Goal: Task Accomplishment & Management: Manage account settings

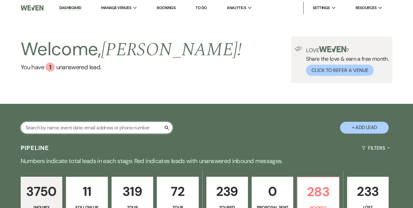
click at [123, 126] on input "text" at bounding box center [97, 128] width 152 height 12
type input "[PERSON_NAME]"
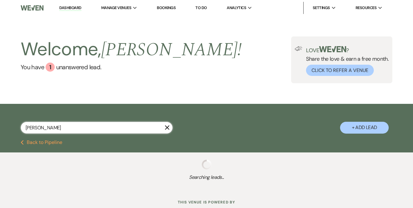
select select "8"
select select "6"
select select "2"
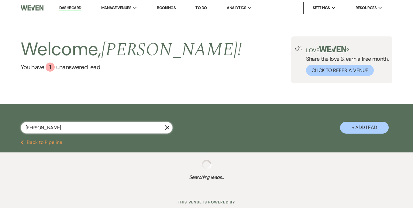
select select "5"
select select "8"
select select "7"
select select "8"
select select "6"
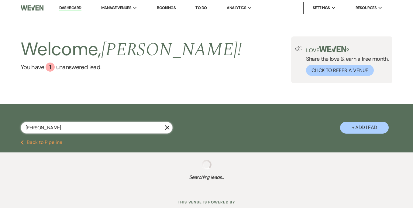
select select "2"
select select "5"
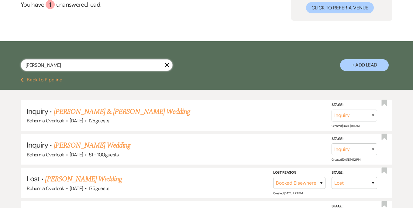
scroll to position [64, 0]
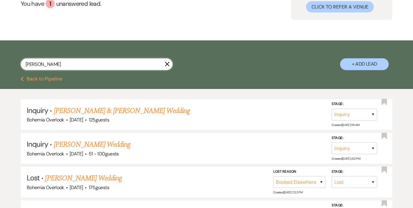
drag, startPoint x: 106, startPoint y: 68, endPoint x: 22, endPoint y: 62, distance: 84.1
click at [22, 62] on input "[PERSON_NAME]" at bounding box center [97, 64] width 152 height 12
paste input "[PERSON_NAME]"
type input "[PERSON_NAME]"
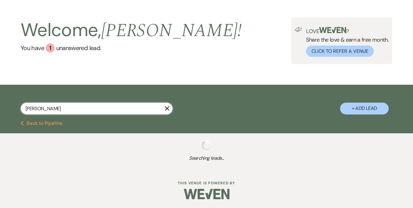
scroll to position [64, 0]
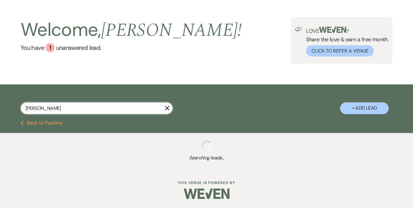
select select "2"
select select "8"
select select "7"
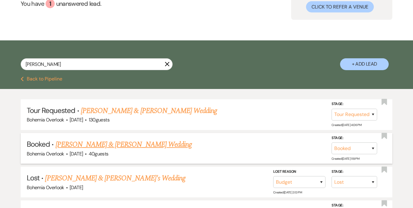
click at [163, 144] on link "[PERSON_NAME] & [PERSON_NAME] Wedding" at bounding box center [124, 144] width 136 height 11
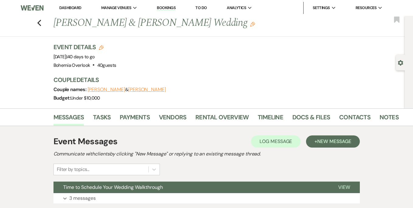
scroll to position [85, 0]
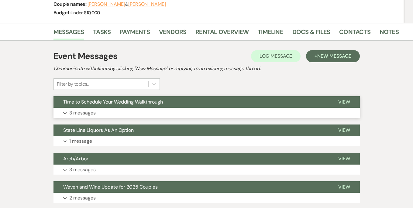
click at [89, 113] on p "3 messages" at bounding box center [82, 113] width 26 height 8
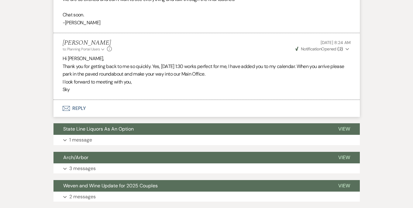
scroll to position [0, 0]
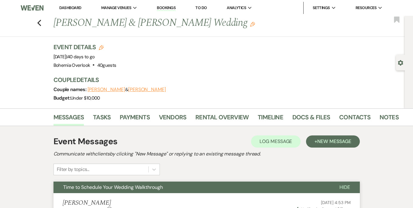
click at [43, 21] on div "Previous [PERSON_NAME] & [PERSON_NAME] Wedding Edit Bookmark" at bounding box center [201, 26] width 408 height 21
click at [41, 24] on use "button" at bounding box center [39, 23] width 4 height 7
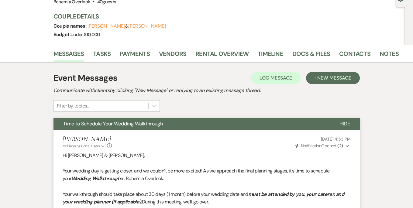
select select "2"
select select "8"
select select "7"
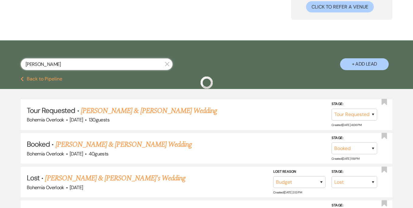
click at [116, 69] on input "[PERSON_NAME]" at bounding box center [97, 64] width 152 height 12
drag, startPoint x: 112, startPoint y: 65, endPoint x: -1, endPoint y: 65, distance: 113.7
click at [0, 65] on html "Dashboard Manage Venues Expand Bohemia Overlook Bookings To Do Analytics Expand…" at bounding box center [206, 159] width 413 height 446
paste input "[PERSON_NAME]"
type input "[PERSON_NAME]"
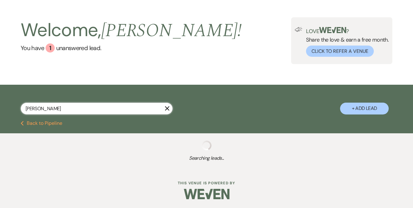
scroll to position [64, 0]
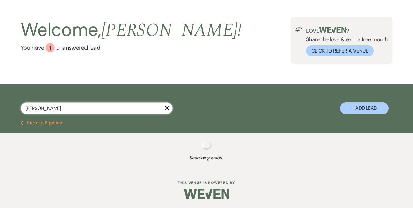
select select "2"
select select "8"
select select "3"
select select "2"
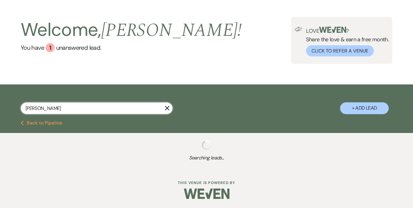
select select "5"
select select "8"
select select "4"
select select "5"
select select "2"
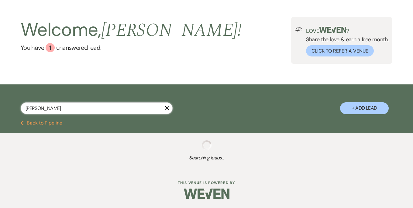
select select "4"
select select "2"
select select "5"
select select "8"
select select "10"
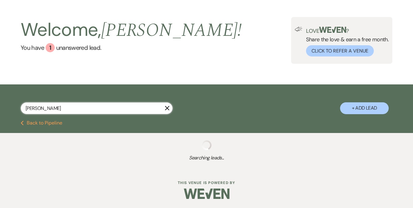
select select "5"
select select "4"
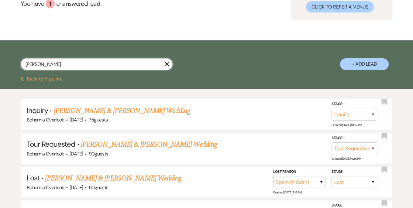
scroll to position [85, 0]
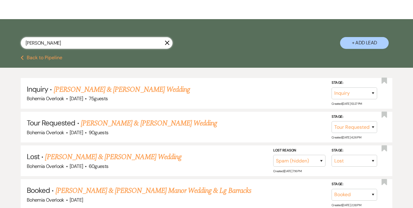
drag, startPoint x: 54, startPoint y: 44, endPoint x: 12, endPoint y: 43, distance: 42.6
click at [12, 43] on div "[PERSON_NAME] X + Add Lead" at bounding box center [206, 38] width 413 height 32
paste input "[PERSON_NAME] & [PERSON_NAME]"
type input "[PERSON_NAME] & [PERSON_NAME]"
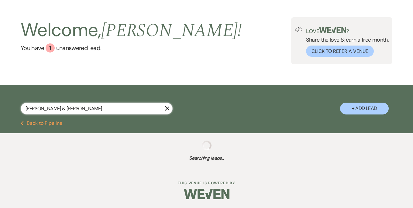
scroll to position [35, 0]
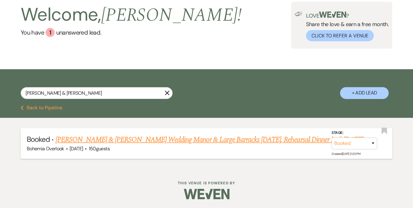
click at [207, 141] on link "[PERSON_NAME] & [PERSON_NAME] Wedding Manor & Large Barracks [DATE], Rehearsal …" at bounding box center [210, 139] width 308 height 11
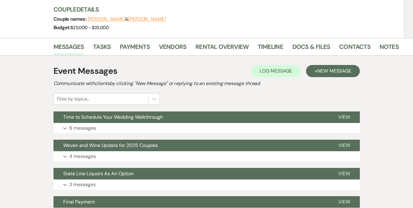
scroll to position [96, 0]
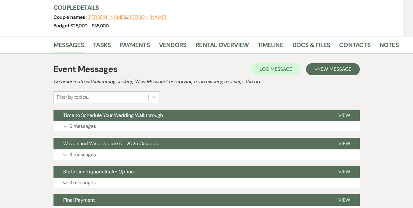
drag, startPoint x: 169, startPoint y: 124, endPoint x: 198, endPoint y: 98, distance: 39.4
click at [169, 124] on button "Expand 6 messages" at bounding box center [207, 126] width 306 height 10
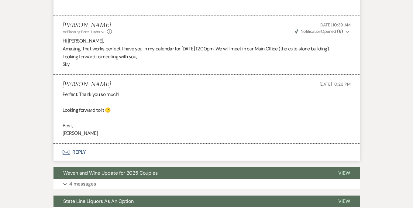
scroll to position [0, 0]
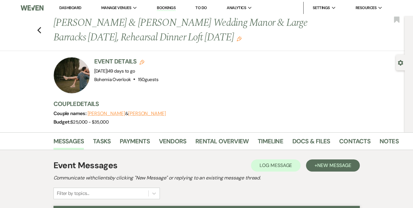
click at [44, 28] on div "Previous [PERSON_NAME] & [PERSON_NAME] Wedding Manor & Large Barracks [DATE], R…" at bounding box center [201, 33] width 408 height 35
click at [40, 29] on icon "Previous" at bounding box center [39, 30] width 5 height 7
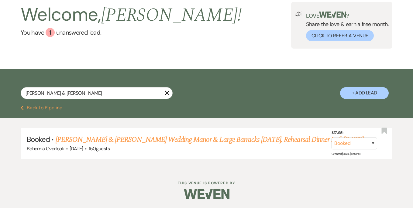
click at [169, 95] on icon "X" at bounding box center [167, 93] width 5 height 5
click at [119, 69] on div "Welcome, [PERSON_NAME] ! You have 1 unanswered lead . Love ? Share the love & e…" at bounding box center [206, 25] width 413 height 88
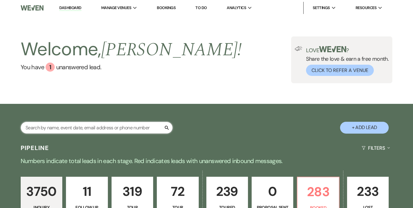
click at [106, 126] on input "text" at bounding box center [97, 128] width 152 height 12
paste input "[PERSON_NAME] & [PERSON_NAME]"
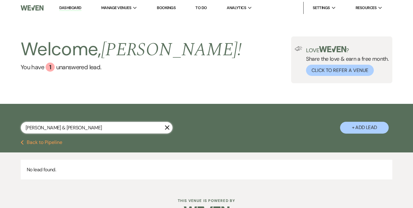
drag, startPoint x: 57, startPoint y: 127, endPoint x: 179, endPoint y: 118, distance: 122.8
click at [179, 118] on div "[PERSON_NAME] & [PERSON_NAME] X + Add Lead" at bounding box center [206, 123] width 413 height 32
drag, startPoint x: 126, startPoint y: 129, endPoint x: 57, endPoint y: 129, distance: 69.0
click at [57, 129] on input "[PERSON_NAME] & [PERSON_NAME]" at bounding box center [97, 128] width 152 height 12
type input "[PERSON_NAME]"
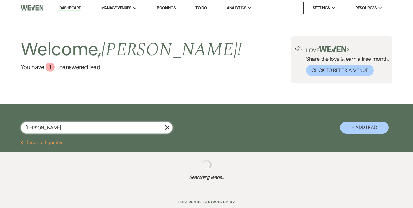
select select "9"
select select "8"
select select "6"
select select "2"
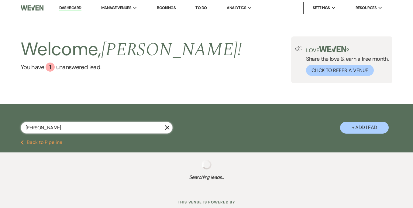
select select "8"
select select "4"
select select "2"
select select "5"
select select "8"
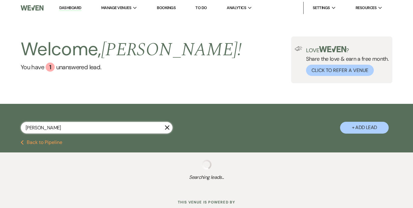
select select "6"
select select "5"
select select "2"
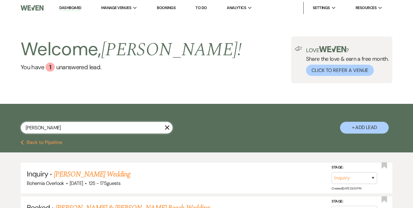
drag, startPoint x: 65, startPoint y: 128, endPoint x: 19, endPoint y: 128, distance: 45.9
click at [20, 128] on div "[PERSON_NAME] X + Add Lead" at bounding box center [206, 123] width 413 height 32
type input "[PERSON_NAME]"
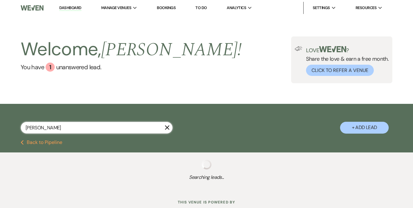
select select "2"
select select "5"
select select "2"
select select "8"
select select "6"
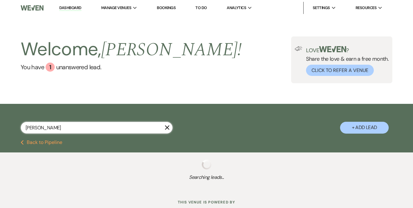
select select "5"
select select "2"
select select "8"
select select "7"
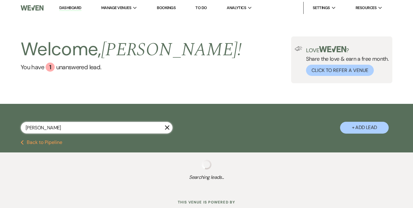
select select "8"
select select "7"
select select "5"
select select "2"
select select "4"
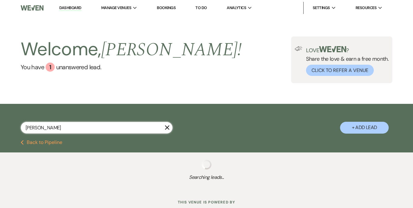
select select "2"
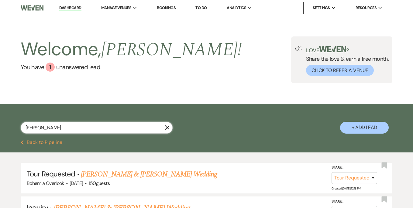
type input "[PERSON_NAME]"
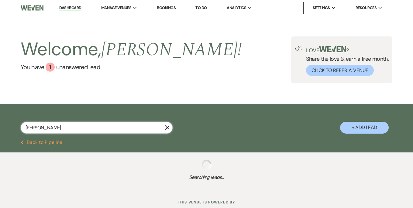
select select "2"
select select "5"
select select "2"
select select "8"
select select "6"
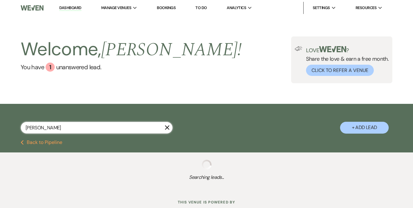
select select "5"
select select "2"
select select "8"
select select "7"
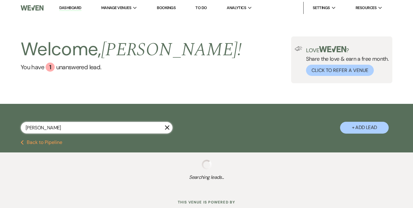
select select "8"
select select "7"
select select "5"
select select "2"
select select "4"
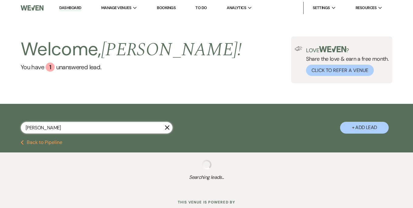
select select "2"
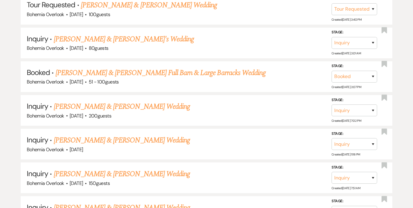
scroll to position [809, 0]
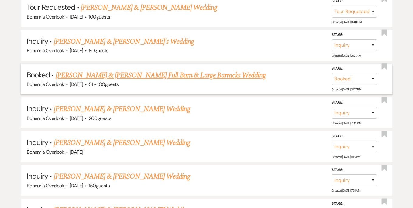
click at [216, 71] on link "[PERSON_NAME] & [PERSON_NAME] Full Barn & Large Barracks Wedding" at bounding box center [161, 75] width 210 height 11
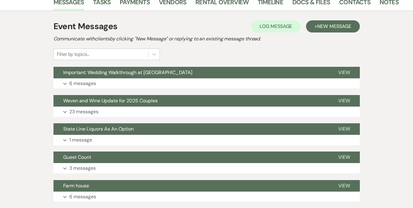
scroll to position [132, 0]
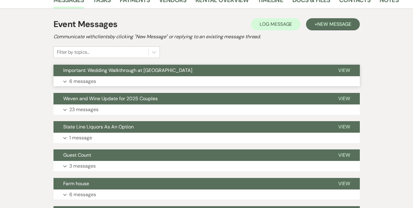
click at [310, 79] on button "Expand 6 messages" at bounding box center [207, 81] width 306 height 10
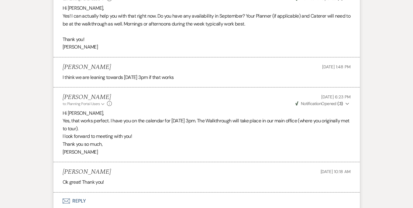
scroll to position [0, 0]
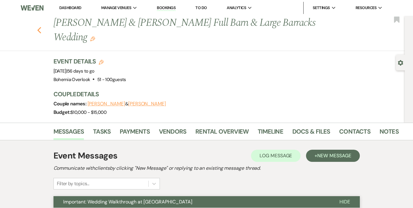
click at [42, 28] on icon "Previous" at bounding box center [39, 30] width 5 height 7
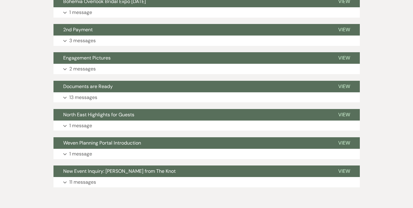
select select "2"
select select "5"
select select "2"
select select "8"
select select "6"
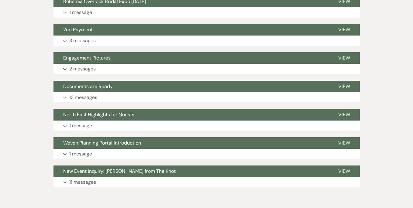
select select "5"
select select "2"
select select "8"
select select "7"
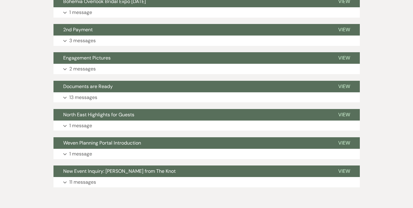
select select "8"
select select "7"
select select "5"
select select "2"
select select "4"
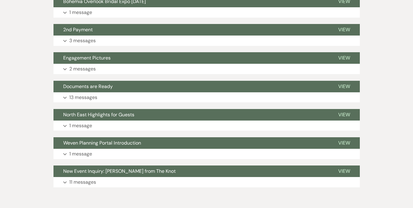
select select "2"
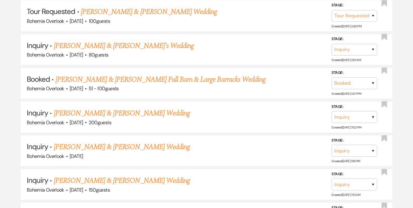
scroll to position [0, 0]
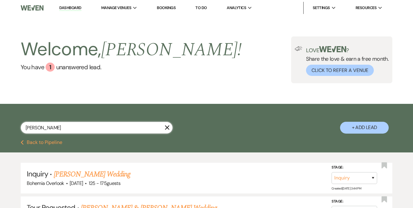
drag, startPoint x: 135, startPoint y: 132, endPoint x: 36, endPoint y: 126, distance: 99.3
click at [36, 126] on input "[PERSON_NAME]" at bounding box center [97, 128] width 152 height 12
click at [82, 128] on input "[PERSON_NAME]" at bounding box center [97, 128] width 152 height 12
drag, startPoint x: 93, startPoint y: 128, endPoint x: -2, endPoint y: 128, distance: 95.2
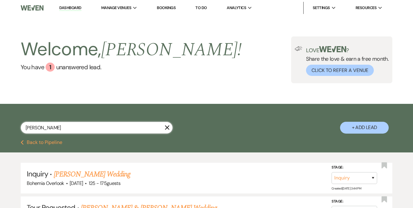
paste input "[PERSON_NAME]"
type input "[PERSON_NAME]"
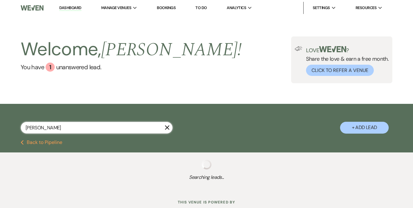
select select "8"
select select "6"
select select "8"
select select "6"
select select "2"
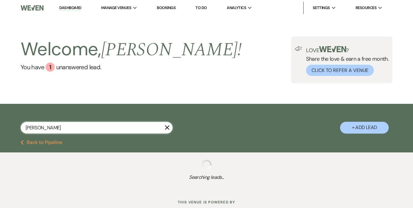
select select "8"
select select "7"
select select "8"
select select "4"
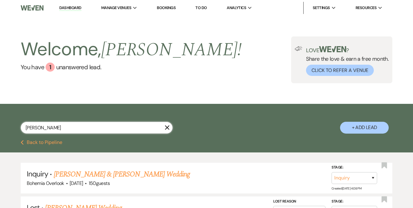
type input "[PERSON_NAME]"
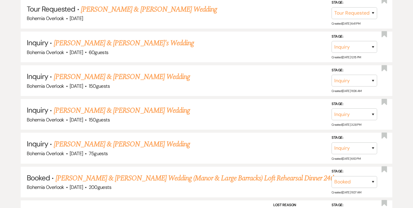
scroll to position [396, 0]
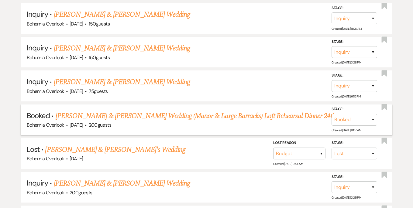
click at [267, 114] on link "[PERSON_NAME] & [PERSON_NAME] Wedding (Manor & Large Barracks) Loft Rehearsal D…" at bounding box center [196, 116] width 281 height 11
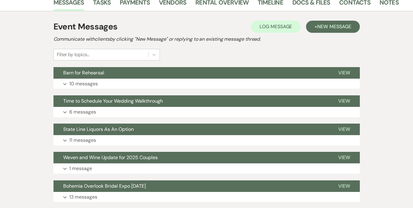
scroll to position [142, 0]
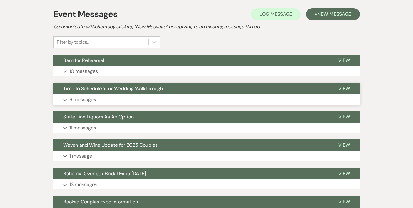
click at [175, 95] on button "Expand 6 messages" at bounding box center [207, 100] width 306 height 10
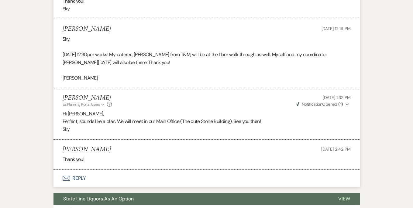
scroll to position [0, 0]
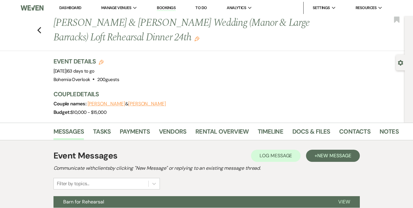
click at [45, 32] on div "Previous [PERSON_NAME] & [PERSON_NAME] Wedding (Manor & Large Barracks) Loft Re…" at bounding box center [201, 33] width 408 height 35
click at [40, 31] on use "button" at bounding box center [39, 30] width 4 height 7
select select "8"
select select "6"
select select "8"
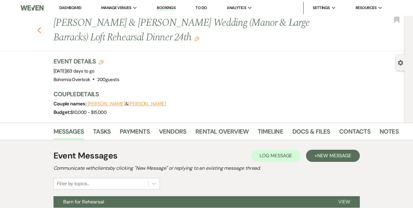
select select "6"
select select "2"
select select "8"
select select "7"
select select "8"
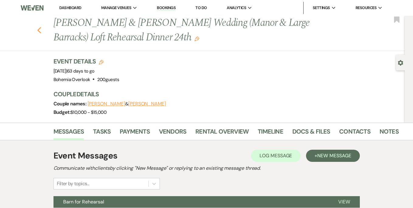
select select "4"
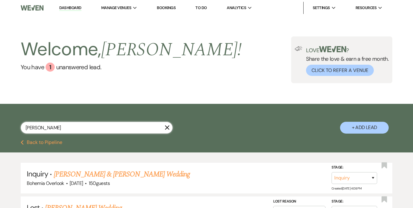
drag, startPoint x: 81, startPoint y: 124, endPoint x: 8, endPoint y: 123, distance: 73.0
click at [8, 123] on div "[PERSON_NAME] X + Add Lead" at bounding box center [206, 123] width 413 height 32
paste input "[PERSON_NAME]"
type input "[PERSON_NAME] IsnerMeghan [PERSON_NAME]"
select select "8"
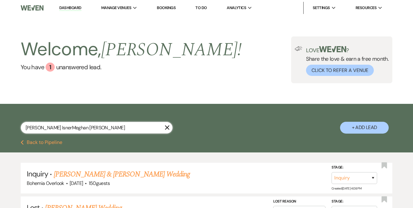
select select "6"
select select "8"
select select "4"
select select "8"
select select "3"
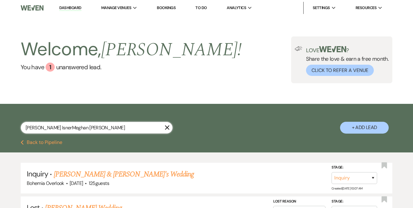
drag, startPoint x: 27, startPoint y: 125, endPoint x: 109, endPoint y: 131, distance: 81.7
click at [109, 131] on input "[PERSON_NAME] IsnerMeghan [PERSON_NAME]" at bounding box center [97, 128] width 152 height 12
type input "E"
type input "[PERSON_NAME]"
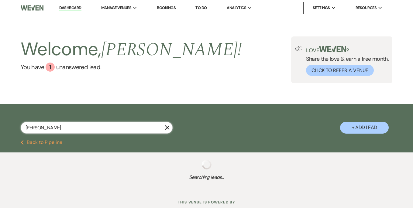
select select "8"
select select "6"
select select "8"
select select "4"
select select "8"
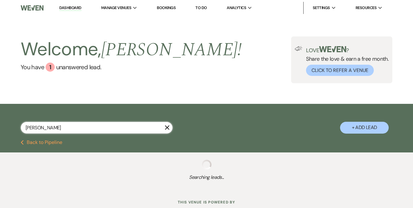
select select "3"
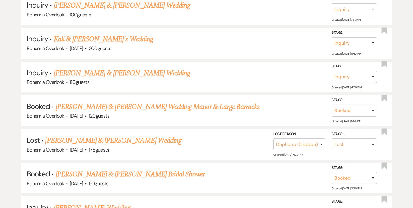
scroll to position [250, 0]
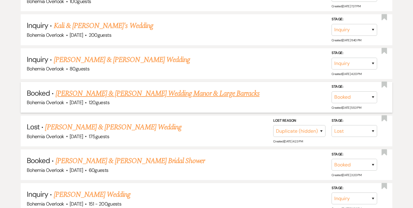
click at [176, 92] on link "[PERSON_NAME] & [PERSON_NAME] Wedding Manor & Large Barracks" at bounding box center [158, 93] width 204 height 11
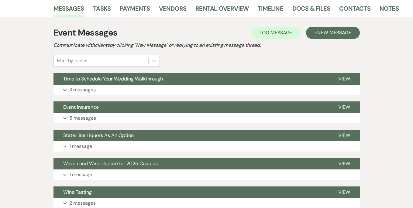
scroll to position [134, 0]
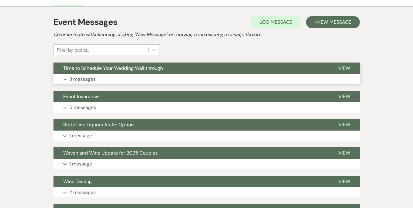
click at [254, 74] on button "Expand 3 messages" at bounding box center [207, 79] width 306 height 10
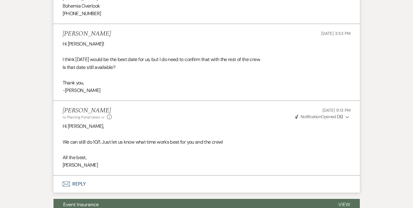
scroll to position [0, 0]
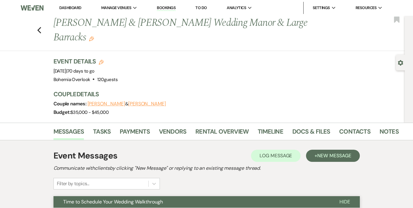
click at [42, 27] on div "Previous [PERSON_NAME] & [PERSON_NAME] Wedding Manor & Large Barracks Edit Book…" at bounding box center [201, 33] width 408 height 35
click at [41, 27] on use "button" at bounding box center [39, 30] width 4 height 7
select select "8"
select select "6"
select select "8"
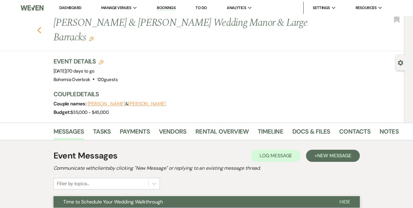
select select "4"
select select "8"
select select "3"
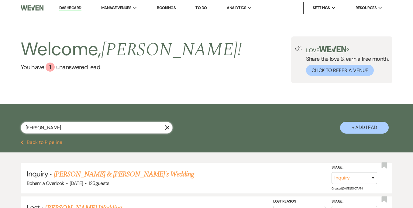
drag, startPoint x: 69, startPoint y: 123, endPoint x: 85, endPoint y: 136, distance: 19.7
click at [85, 136] on div "[PERSON_NAME] X" at bounding box center [97, 130] width 152 height 17
paste input "[PERSON_NAME]"
type input "[PERSON_NAME]"
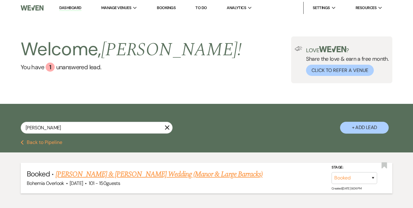
click at [173, 180] on div "Bohemia Overlook · [DATE] · 101 - 150 guests" at bounding box center [207, 184] width 360 height 8
click at [197, 174] on link "[PERSON_NAME] & [PERSON_NAME] Wedding (Manor & Large Barracks)" at bounding box center [159, 174] width 207 height 11
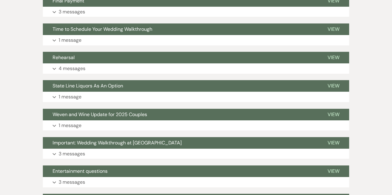
scroll to position [167, 0]
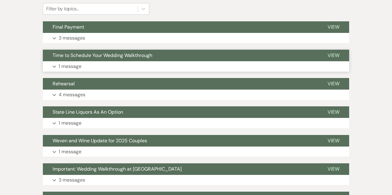
click at [268, 61] on button "Expand 1 message" at bounding box center [196, 66] width 306 height 10
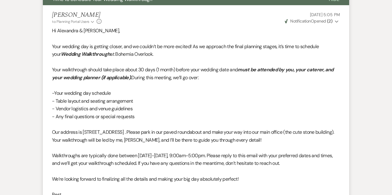
scroll to position [233, 0]
